Goal: Task Accomplishment & Management: Manage account settings

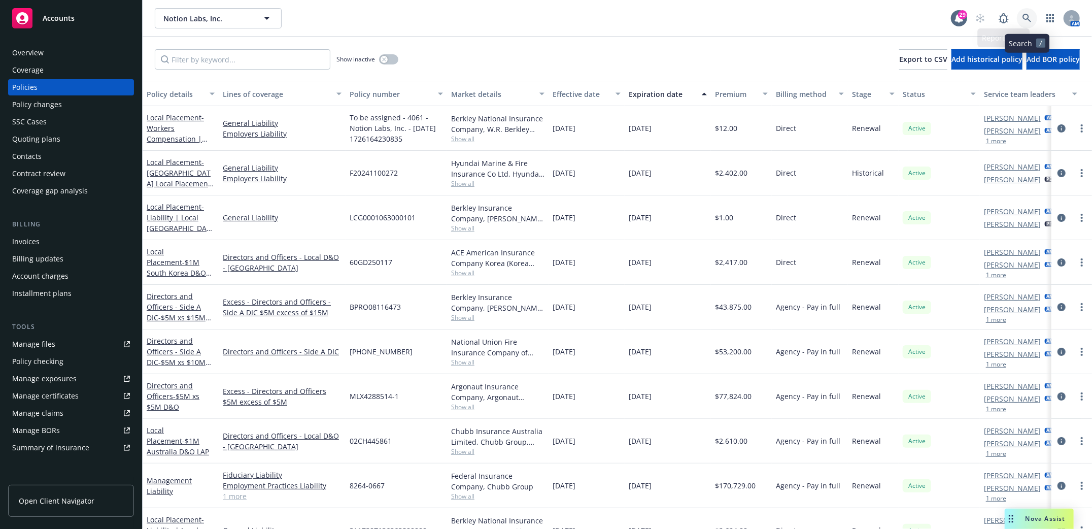
click at [1022, 16] on icon at bounding box center [1026, 18] width 9 height 9
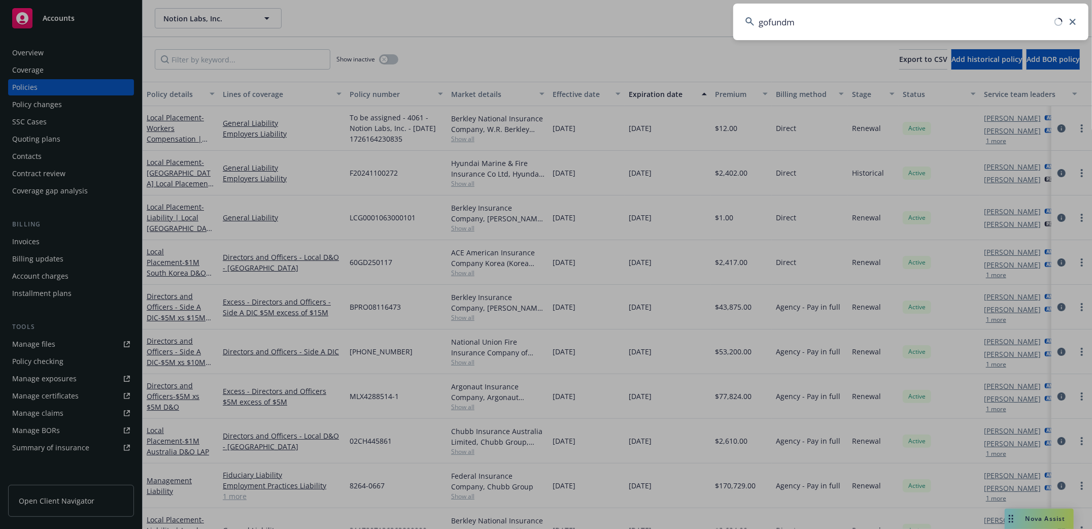
type input "gofundme"
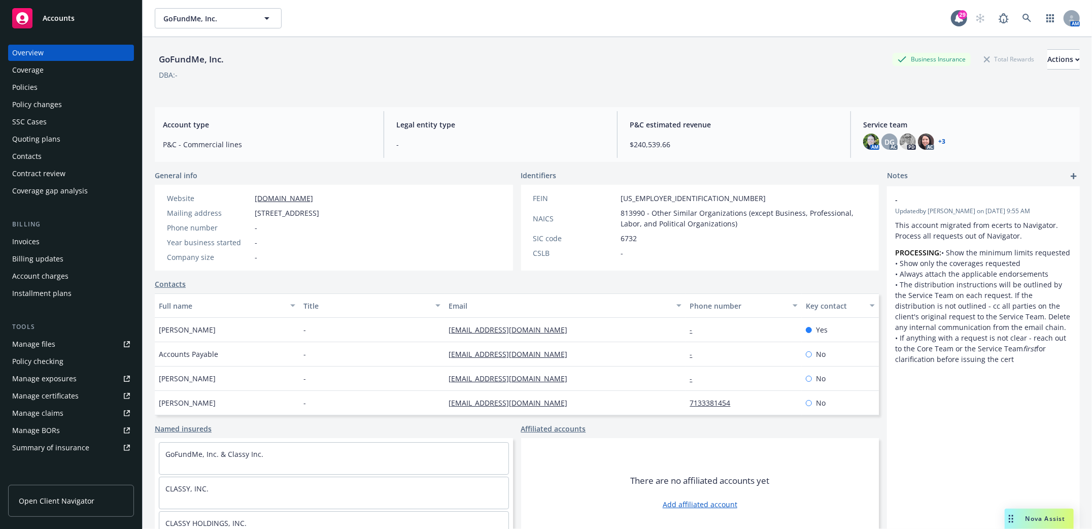
click at [18, 90] on div "Policies" at bounding box center [24, 87] width 25 height 16
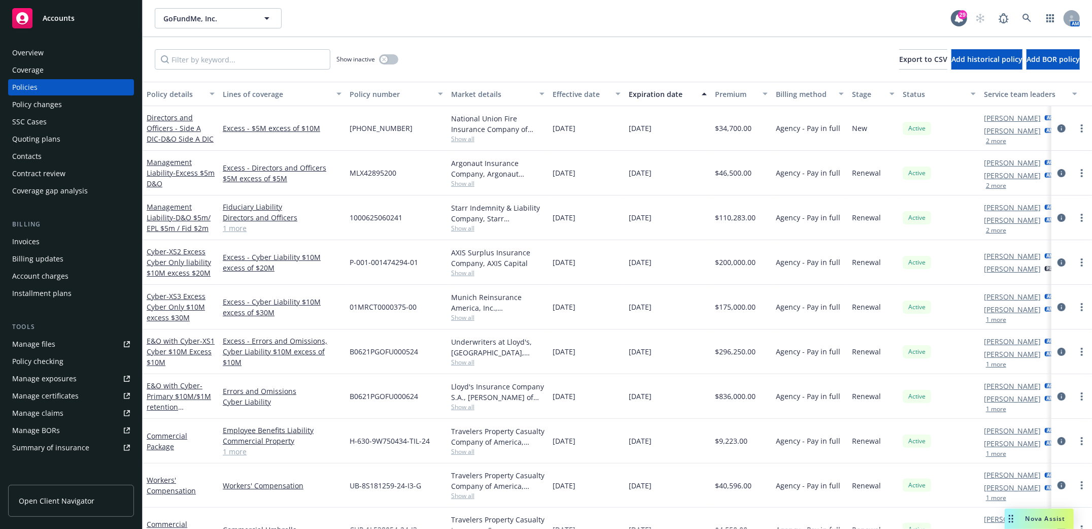
click at [25, 152] on div "Contacts" at bounding box center [26, 156] width 29 height 16
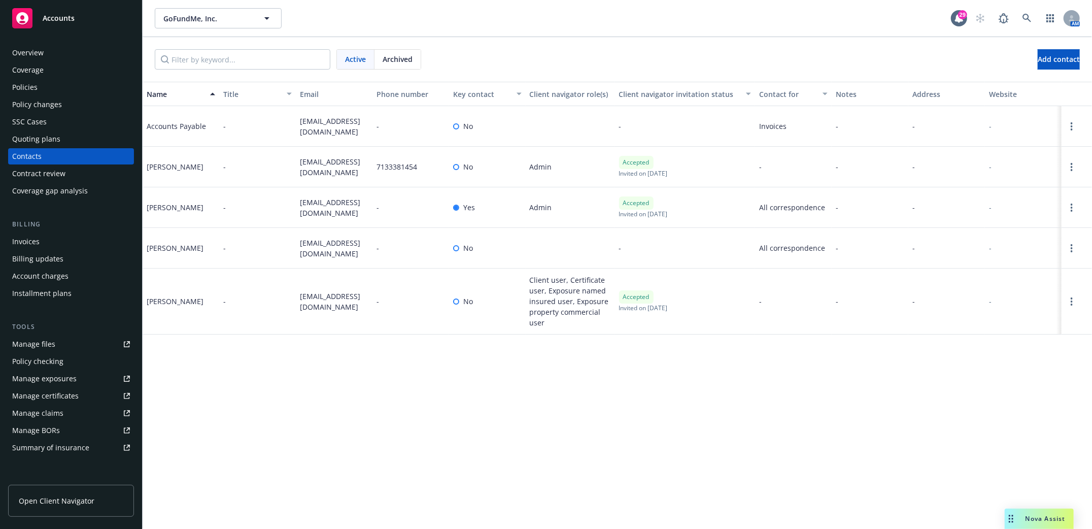
click at [44, 494] on link "Open Client Navigator" at bounding box center [71, 500] width 126 height 32
click at [1073, 168] on link "Open options" at bounding box center [1071, 167] width 12 height 12
click at [954, 90] on link "Edit contact" at bounding box center [994, 90] width 138 height 20
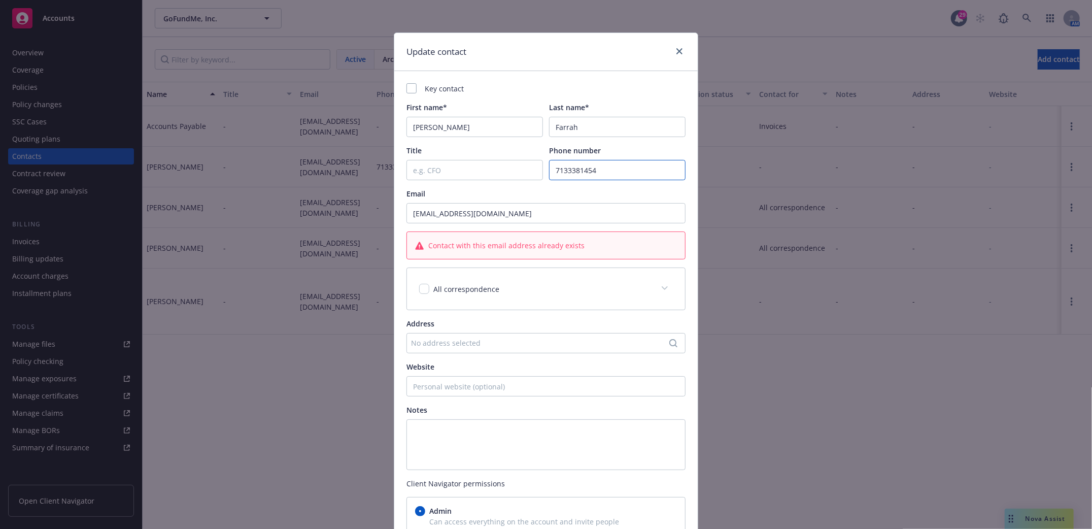
click at [563, 170] on input "7133381454" at bounding box center [617, 170] width 136 height 20
click at [576, 170] on input "713 3381454" at bounding box center [617, 170] width 136 height 20
type input "713 338 1454"
click at [766, 284] on div "Update contact Key contact First name* Jacqulyn Last name* Farrah Title Phone n…" at bounding box center [546, 264] width 1092 height 529
click at [676, 48] on icon "close" at bounding box center [679, 51] width 6 height 6
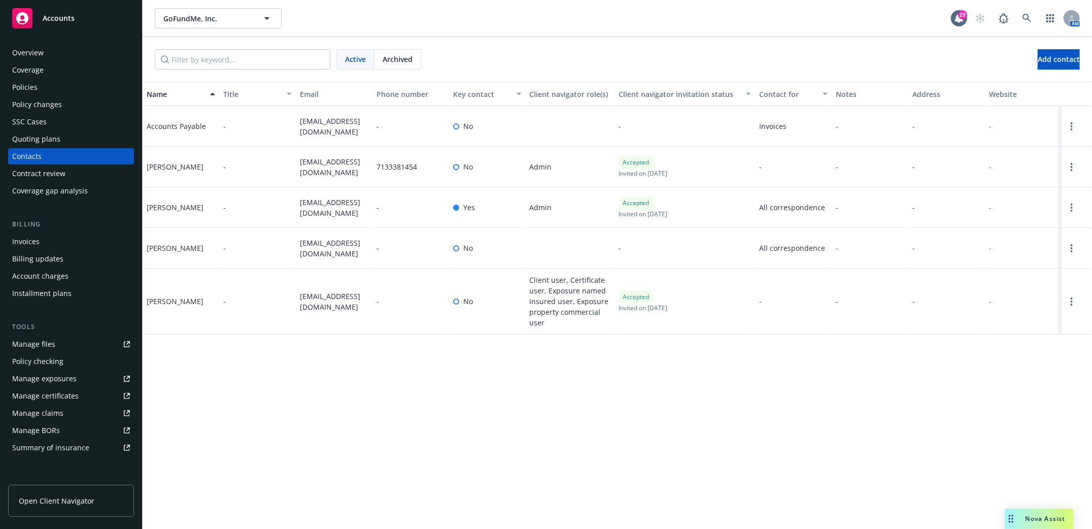
click at [20, 89] on div "Policies" at bounding box center [24, 87] width 25 height 16
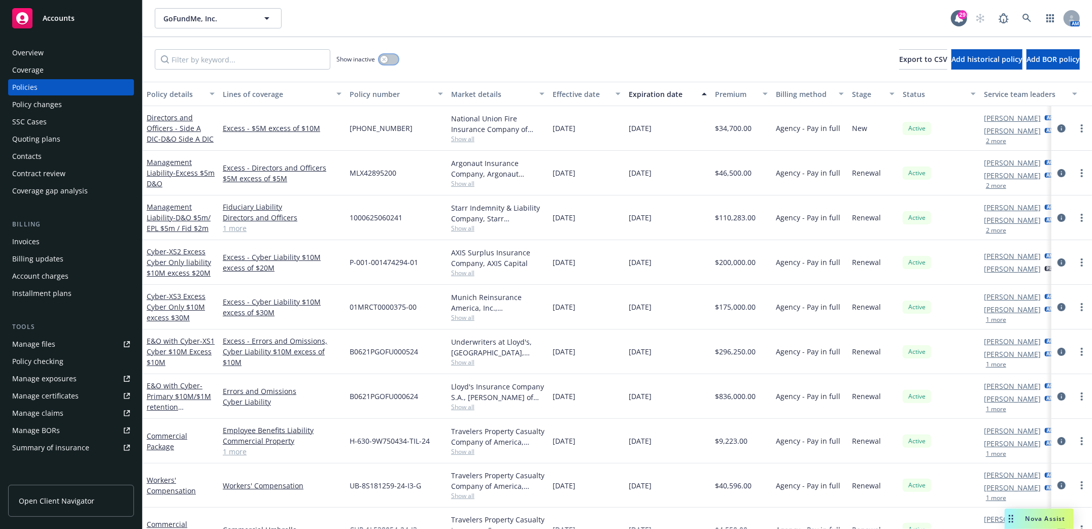
click at [396, 56] on button "button" at bounding box center [388, 59] width 19 height 10
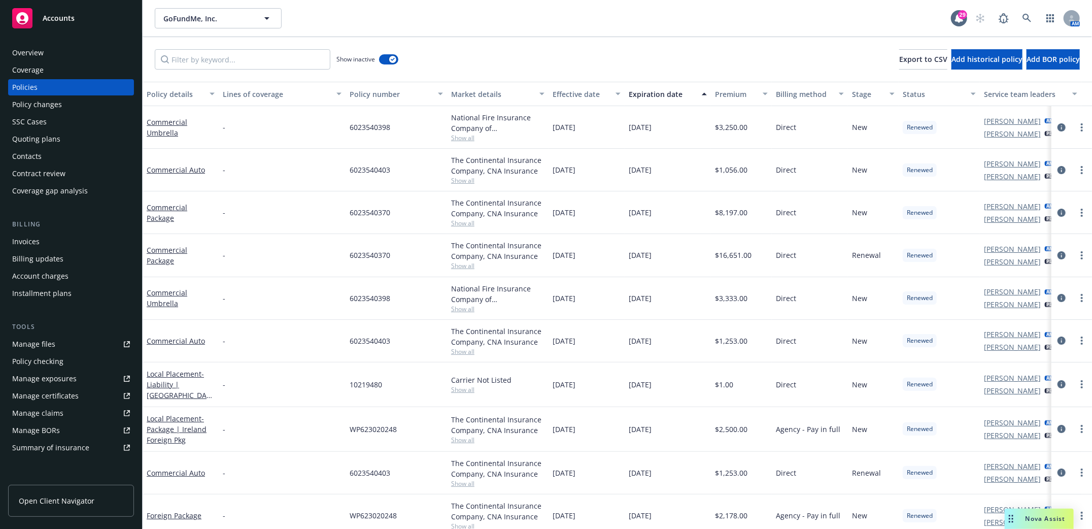
click at [658, 93] on div "Expiration date" at bounding box center [662, 94] width 67 height 11
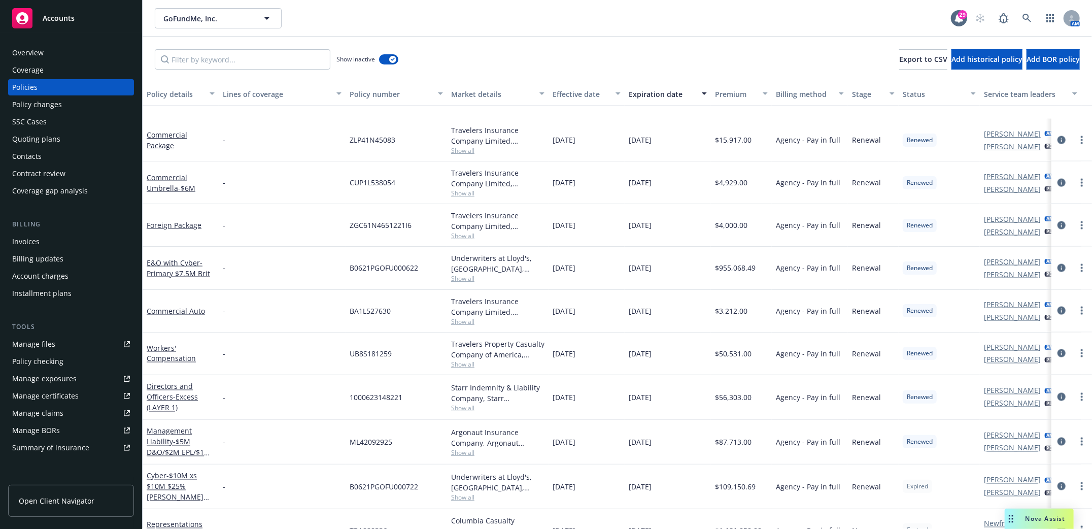
scroll to position [1218, 0]
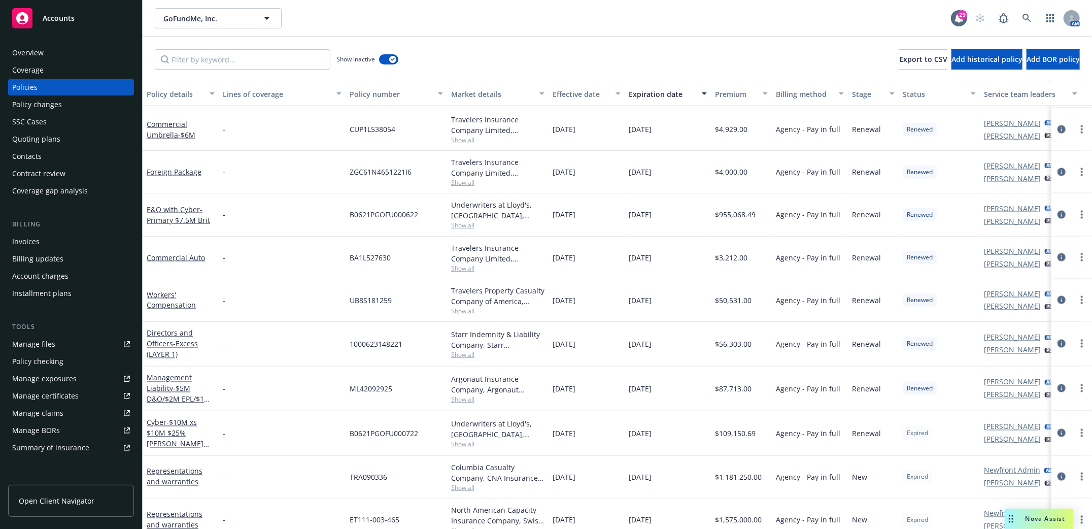
click at [32, 344] on div "Manage files" at bounding box center [33, 344] width 43 height 16
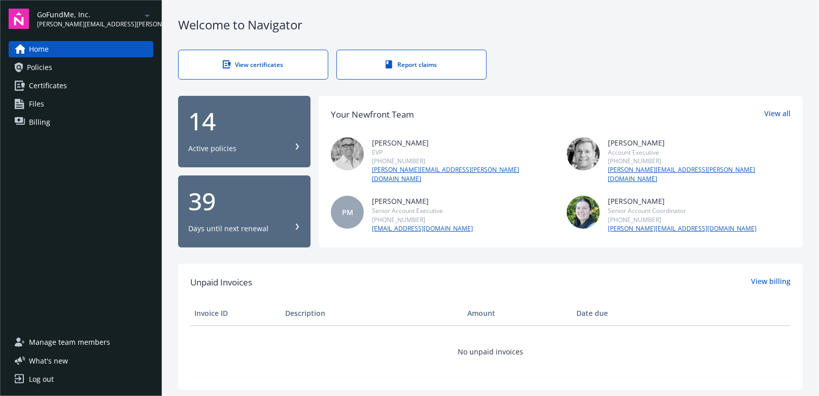
click at [68, 346] on span "Manage team members" at bounding box center [69, 342] width 81 height 16
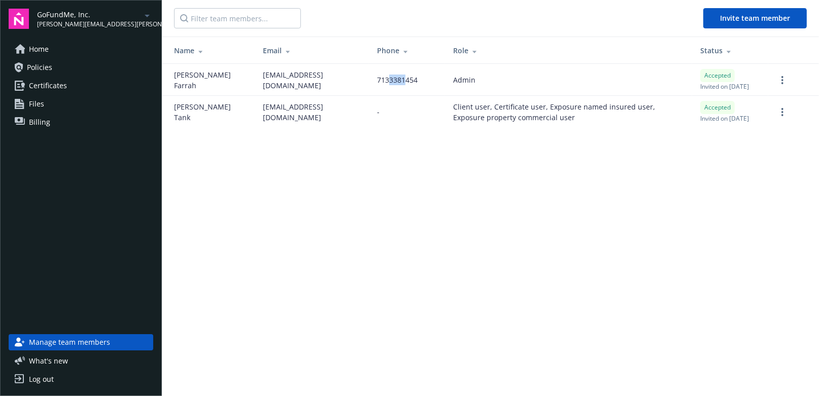
drag, startPoint x: 353, startPoint y: 82, endPoint x: 364, endPoint y: 82, distance: 10.7
click at [377, 84] on span "7133381454" at bounding box center [397, 80] width 41 height 11
drag, startPoint x: 341, startPoint y: 83, endPoint x: 385, endPoint y: 85, distance: 43.7
click at [385, 84] on div "7133381454" at bounding box center [407, 80] width 60 height 11
copy span "7133381454"
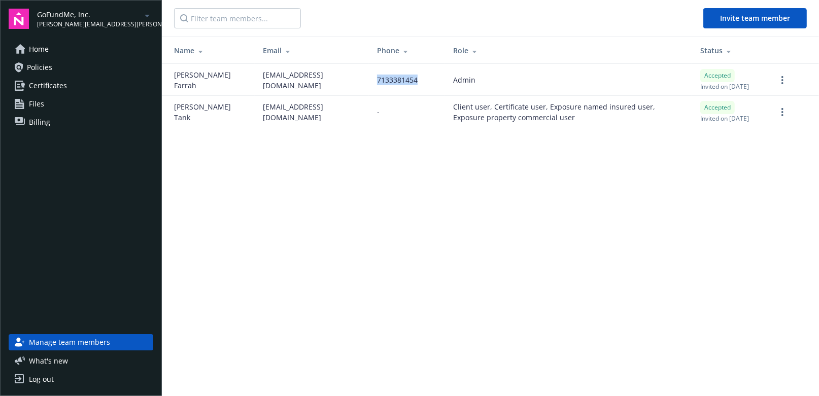
click at [37, 62] on span "Policies" at bounding box center [39, 67] width 25 height 16
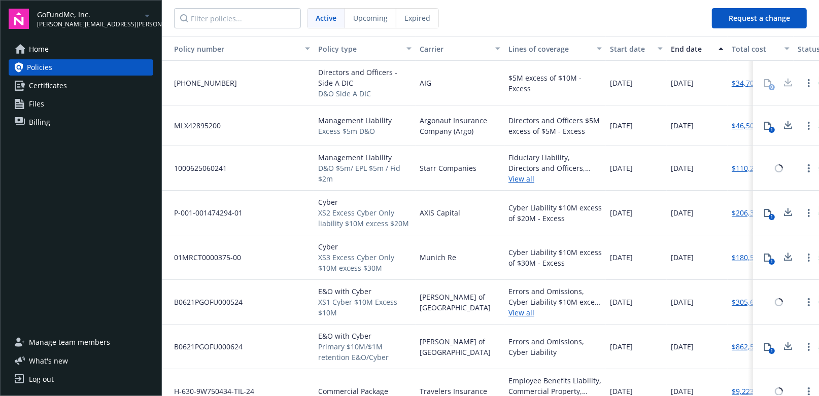
click at [41, 48] on span "Home" at bounding box center [39, 49] width 20 height 16
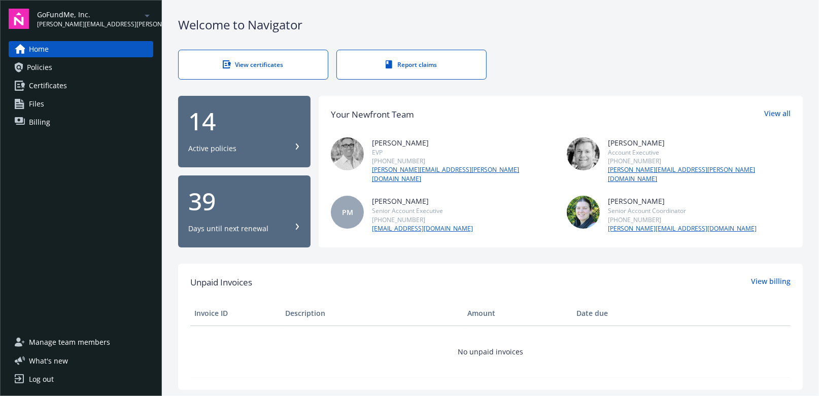
click at [60, 15] on span "GoFundMe, Inc." at bounding box center [89, 14] width 104 height 11
click at [547, 60] on div "View certificates Report claims" at bounding box center [490, 65] width 625 height 30
click at [38, 64] on span "Policies" at bounding box center [39, 67] width 25 height 16
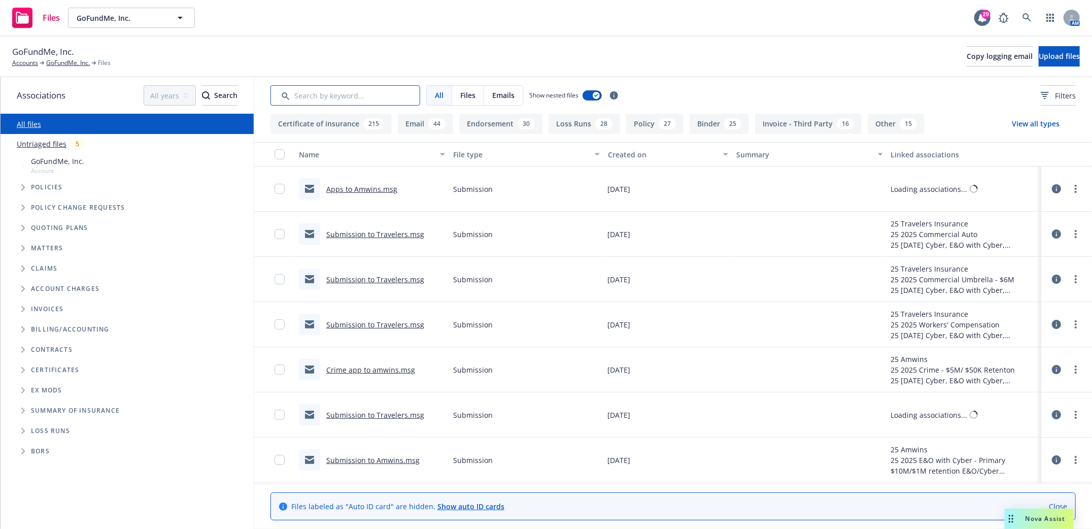
click at [371, 96] on input "Search by keyword..." at bounding box center [345, 95] width 150 height 20
type input "SOI"
